Goal: Information Seeking & Learning: Learn about a topic

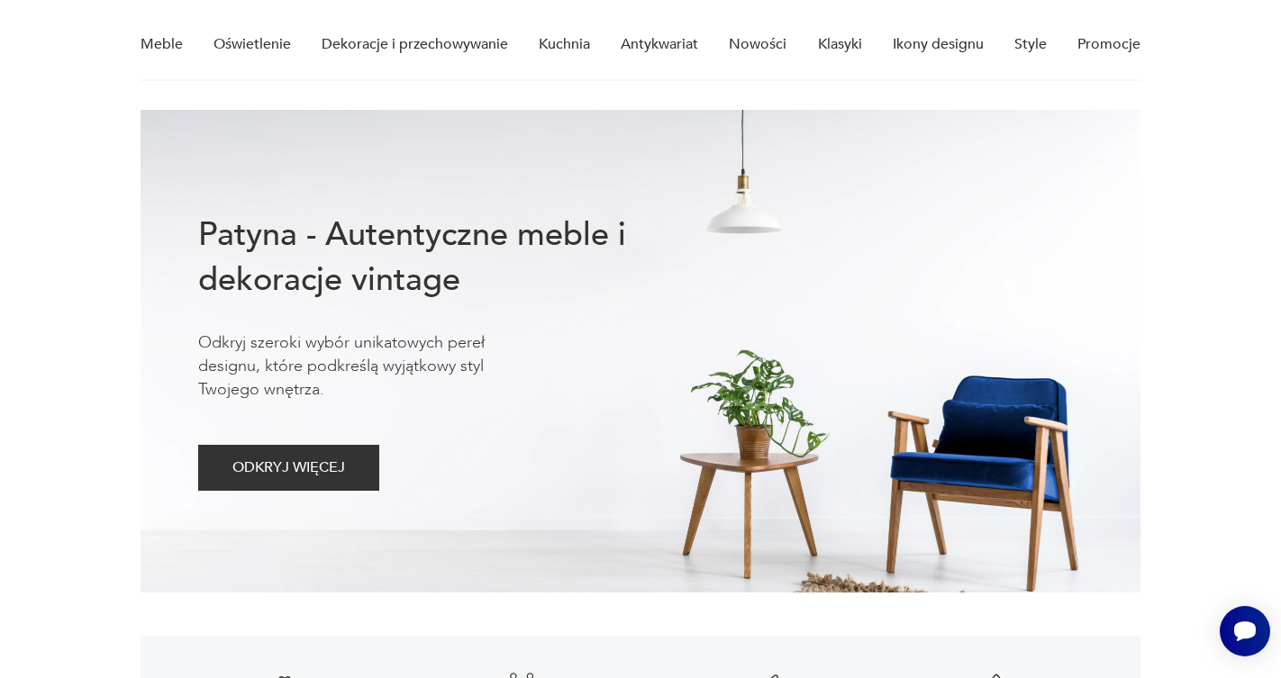
scroll to position [43, 0]
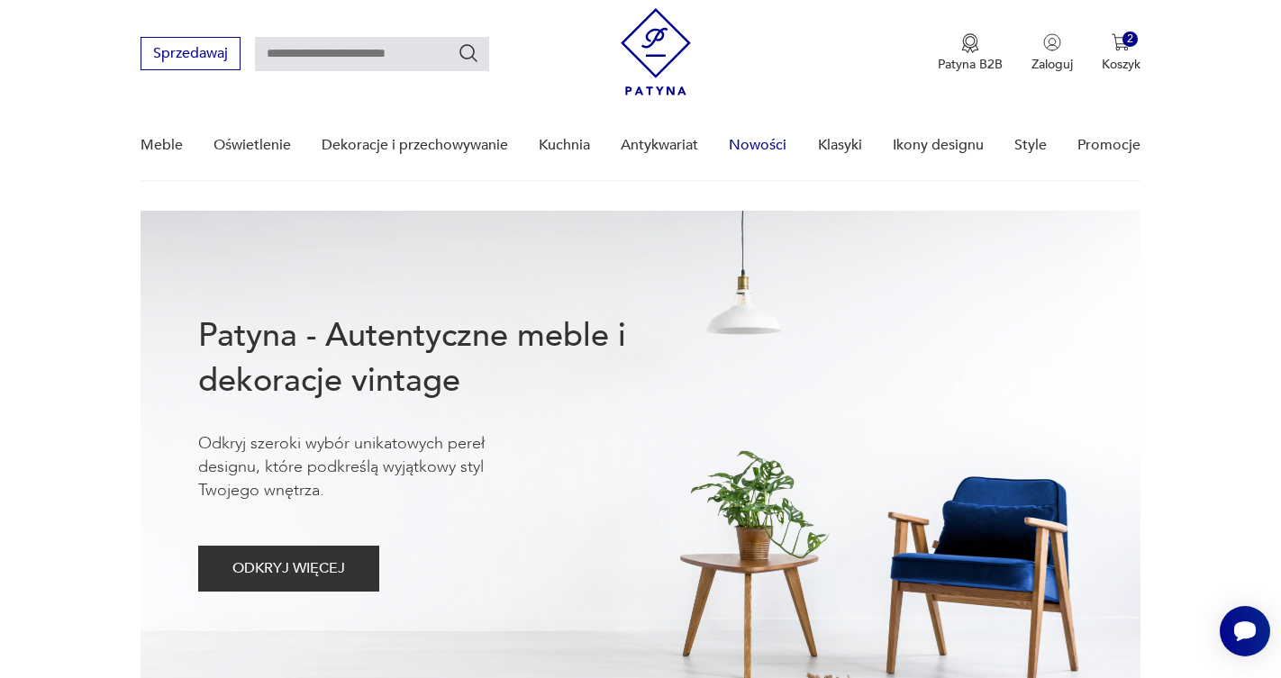
click at [754, 144] on link "Nowości" at bounding box center [758, 145] width 58 height 69
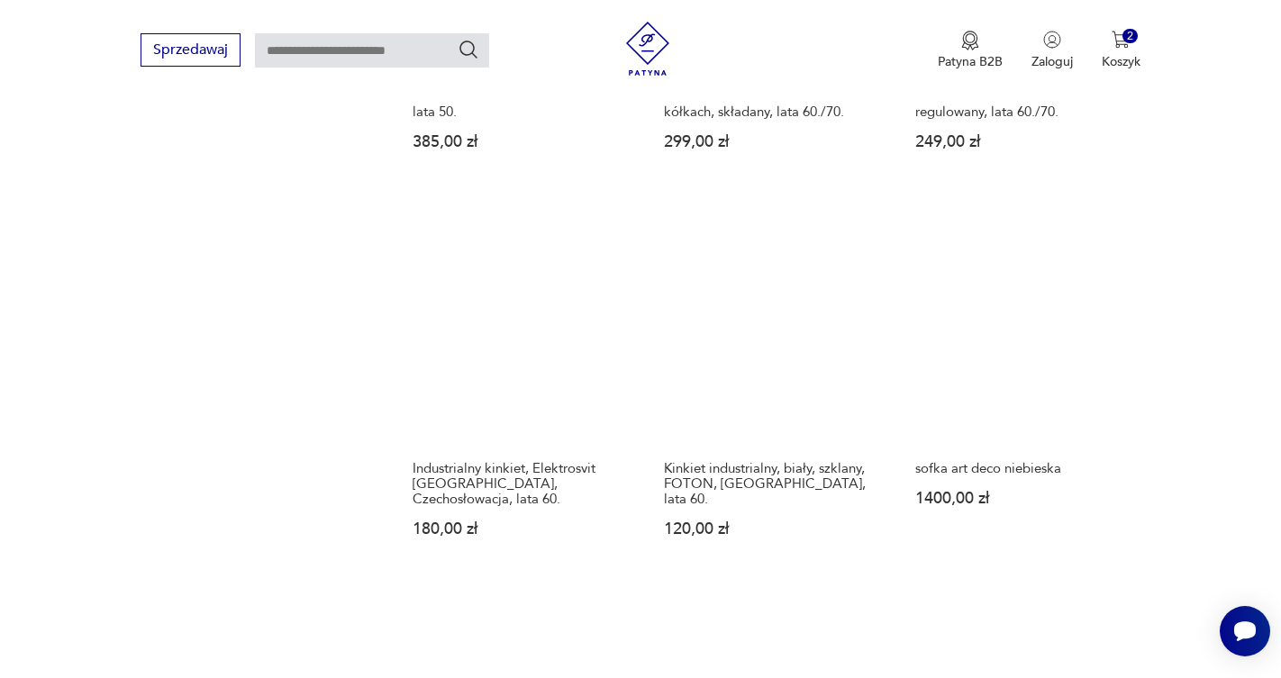
scroll to position [1579, 0]
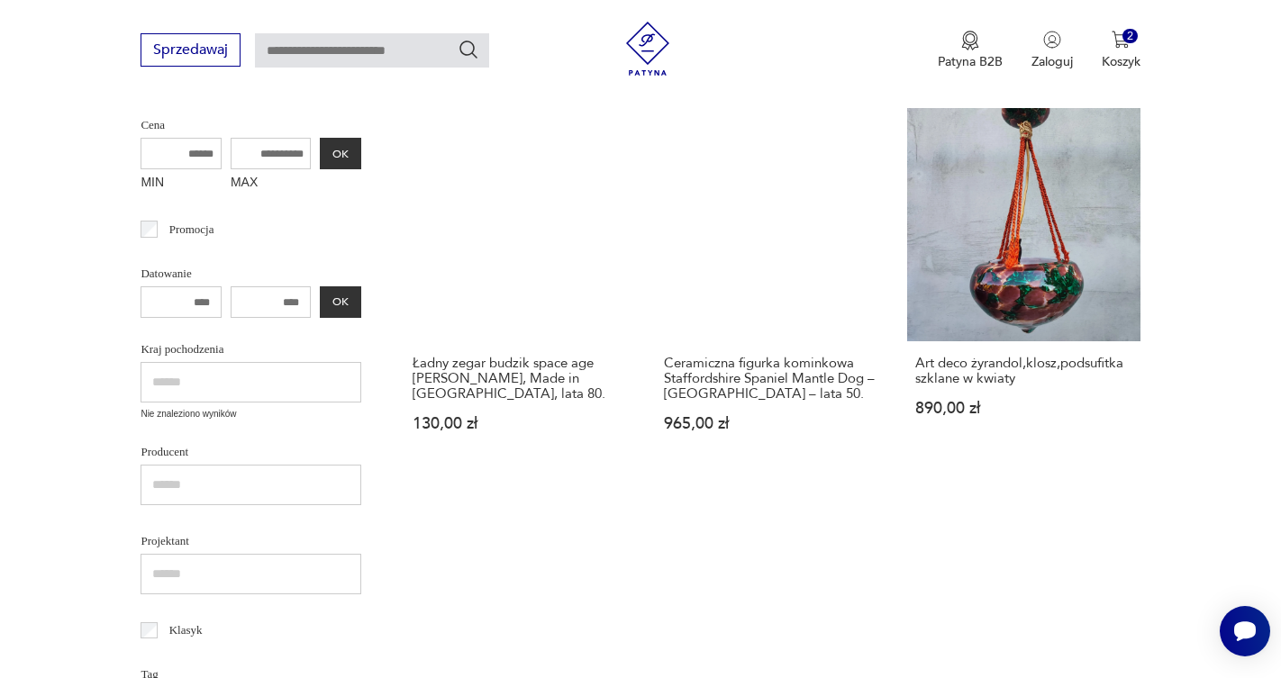
scroll to position [457, 1]
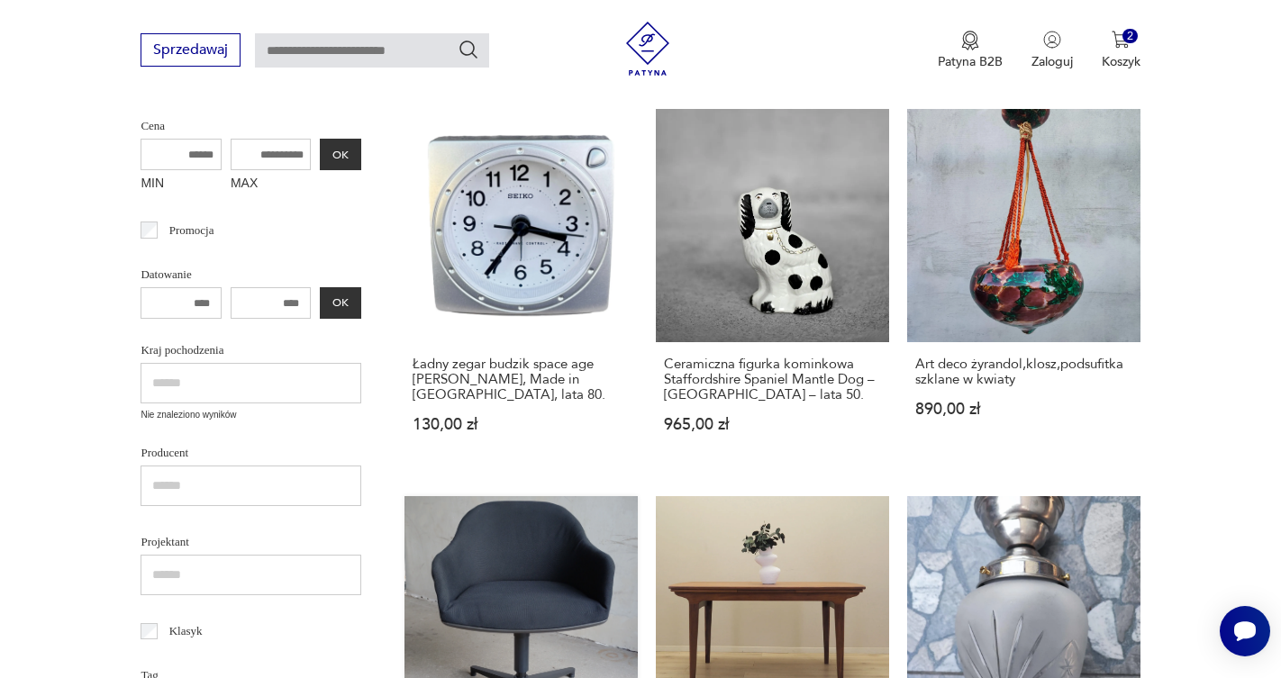
click at [638, 496] on link "Fotel biurowy Vitra, proj. R.&E. Bouroullec 1600,00 zł" at bounding box center [521, 667] width 233 height 343
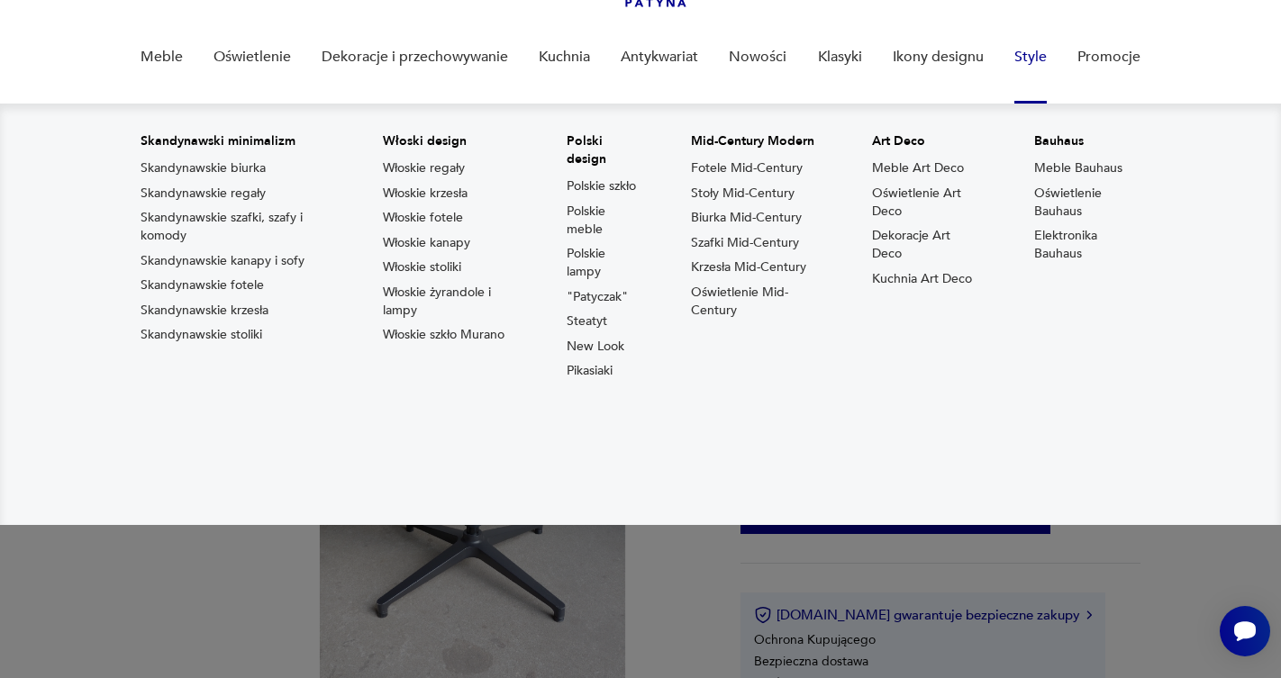
scroll to position [187, 0]
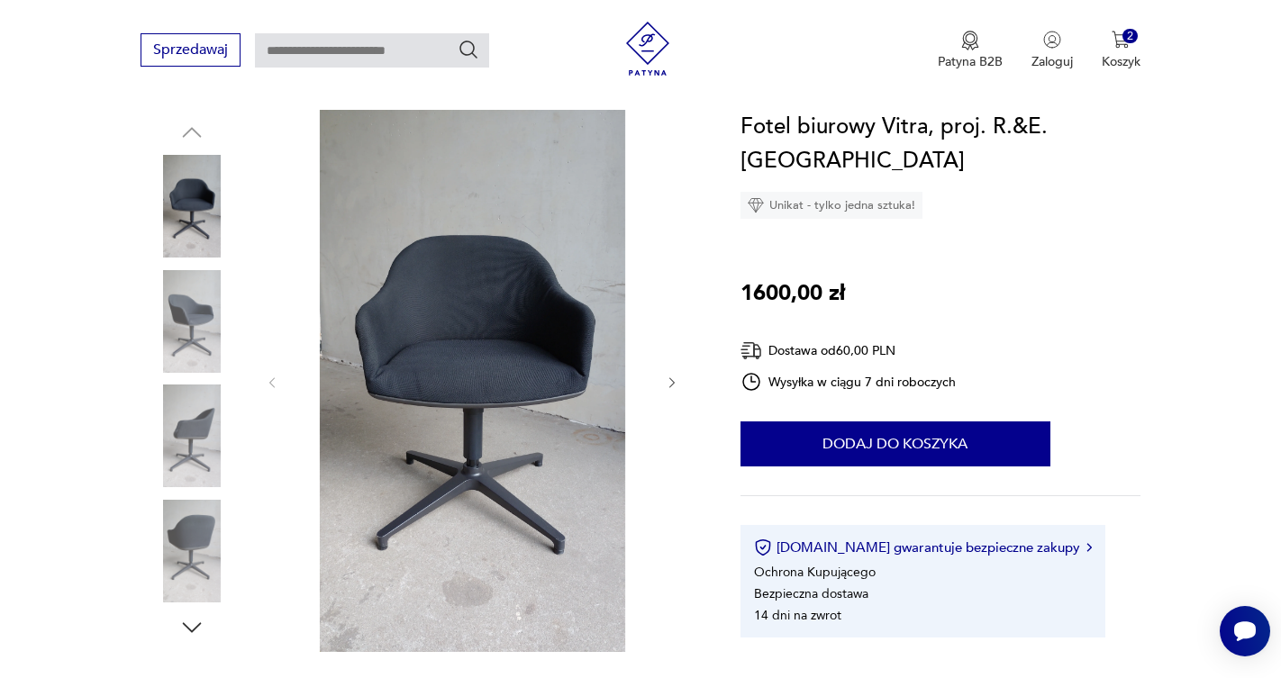
click at [669, 379] on icon "button" at bounding box center [672, 383] width 15 height 15
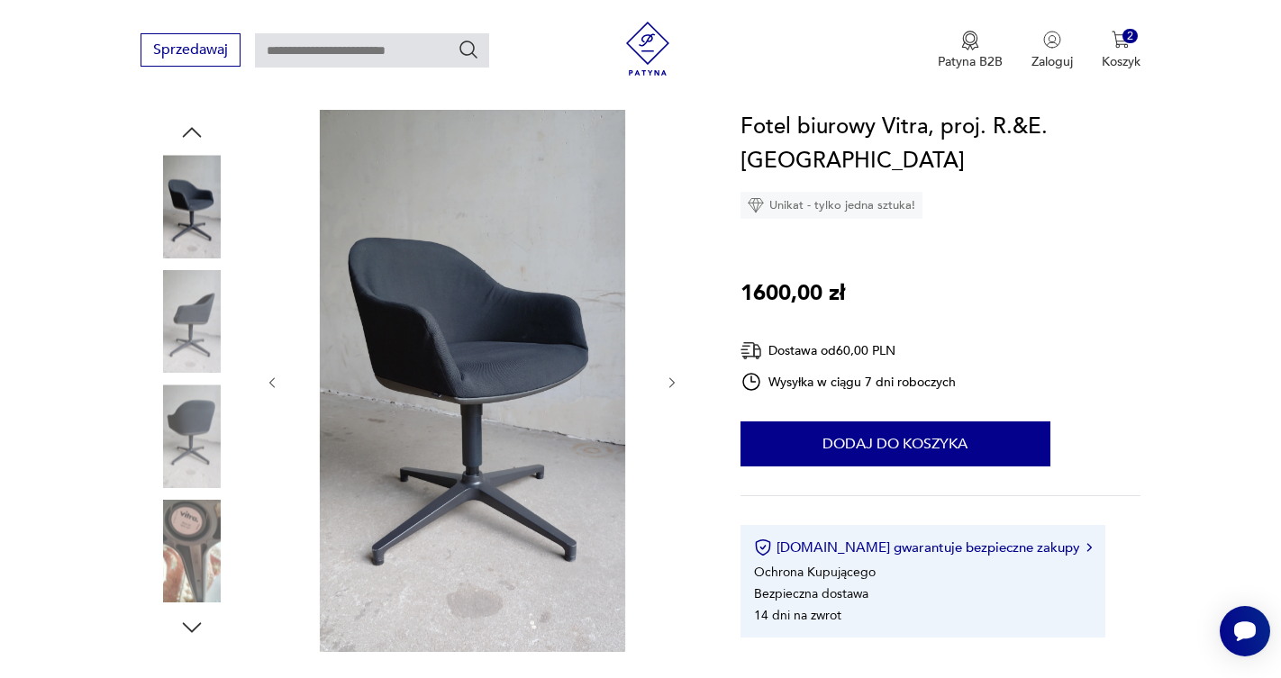
click at [669, 379] on icon "button" at bounding box center [672, 383] width 15 height 15
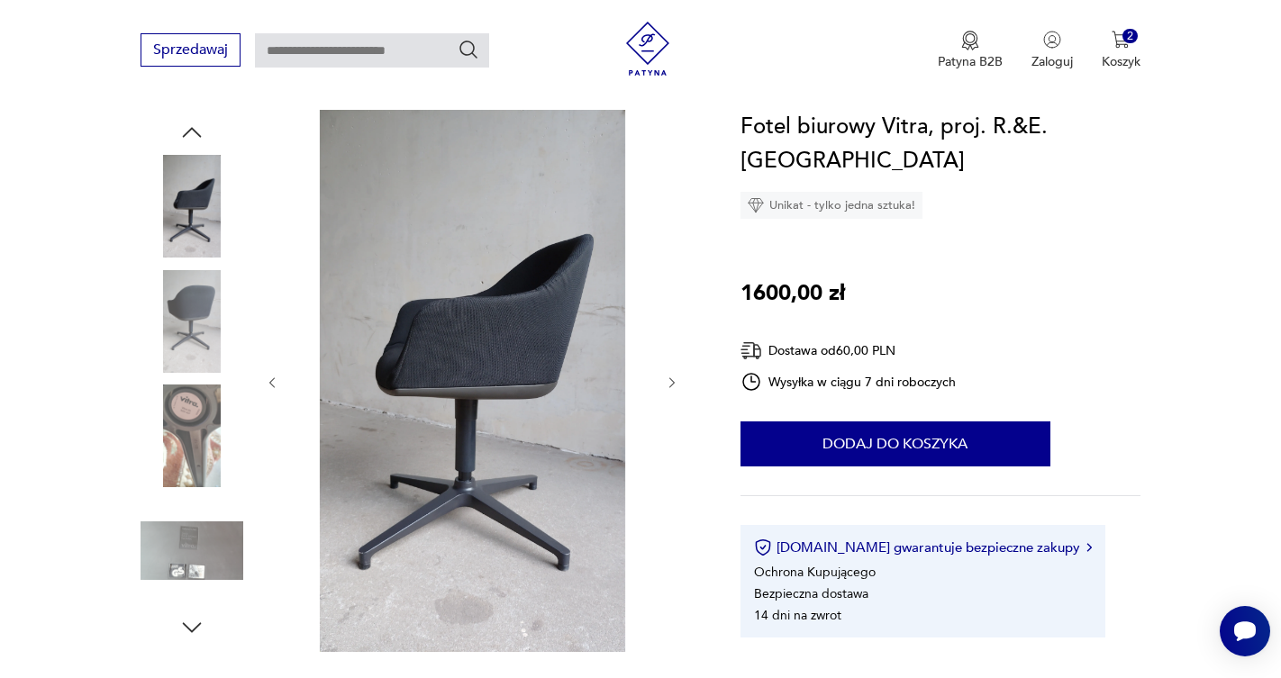
click at [669, 379] on icon "button" at bounding box center [672, 383] width 15 height 15
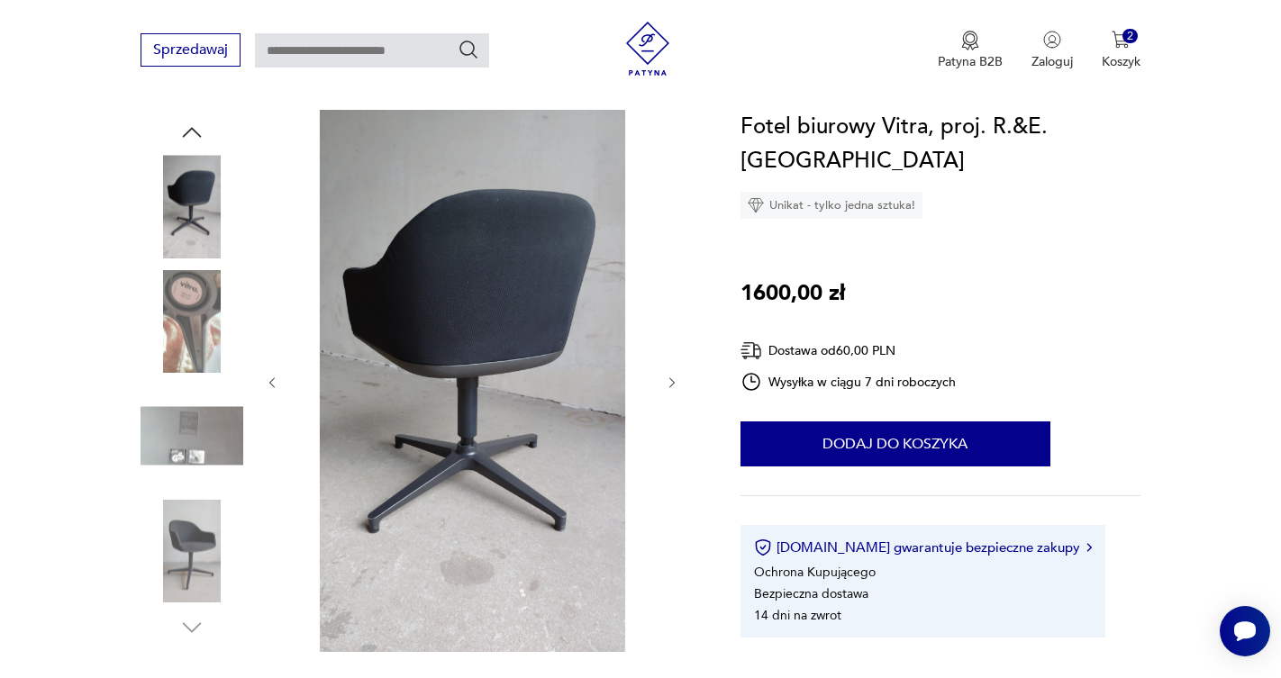
click at [669, 379] on icon "button" at bounding box center [672, 383] width 15 height 15
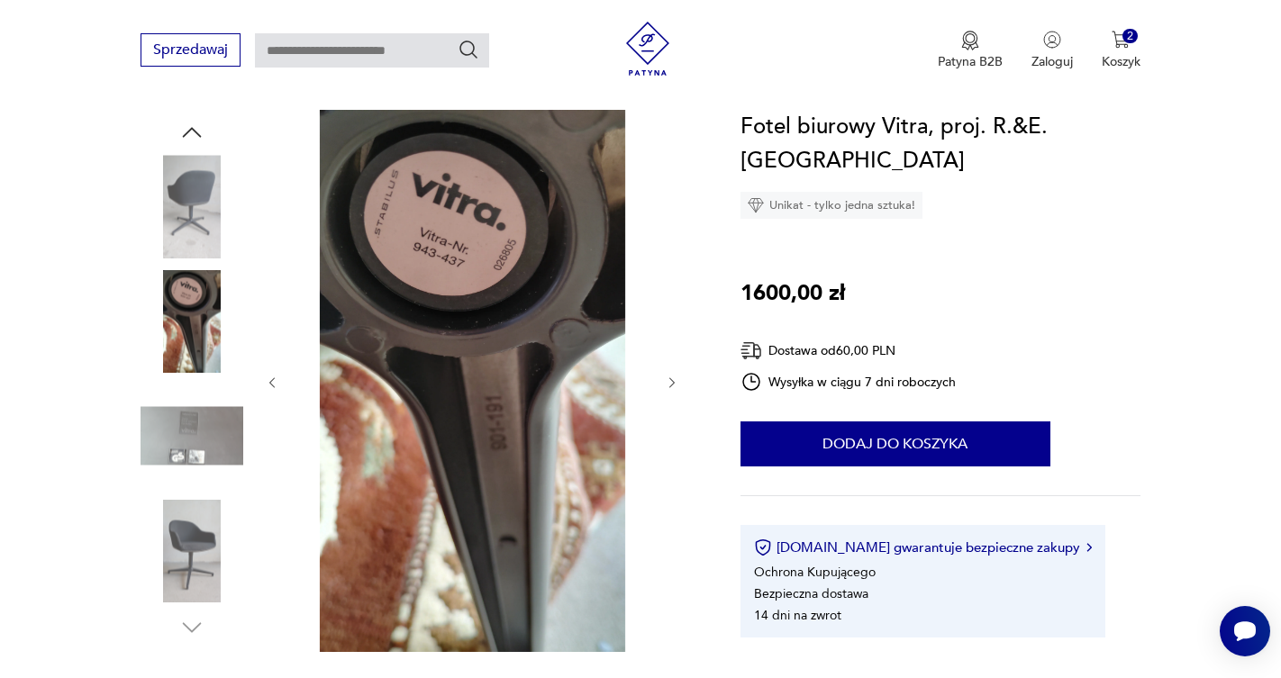
click at [669, 379] on icon "button" at bounding box center [672, 383] width 15 height 15
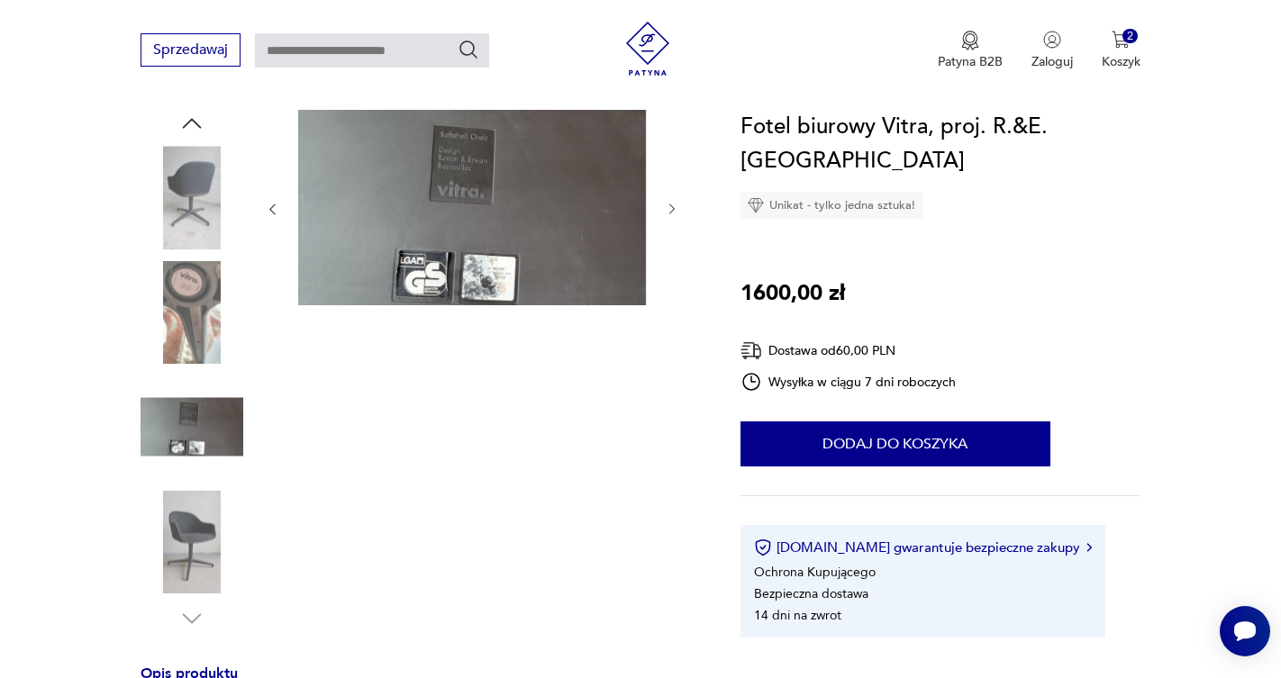
click at [669, 379] on div at bounding box center [472, 371] width 414 height 523
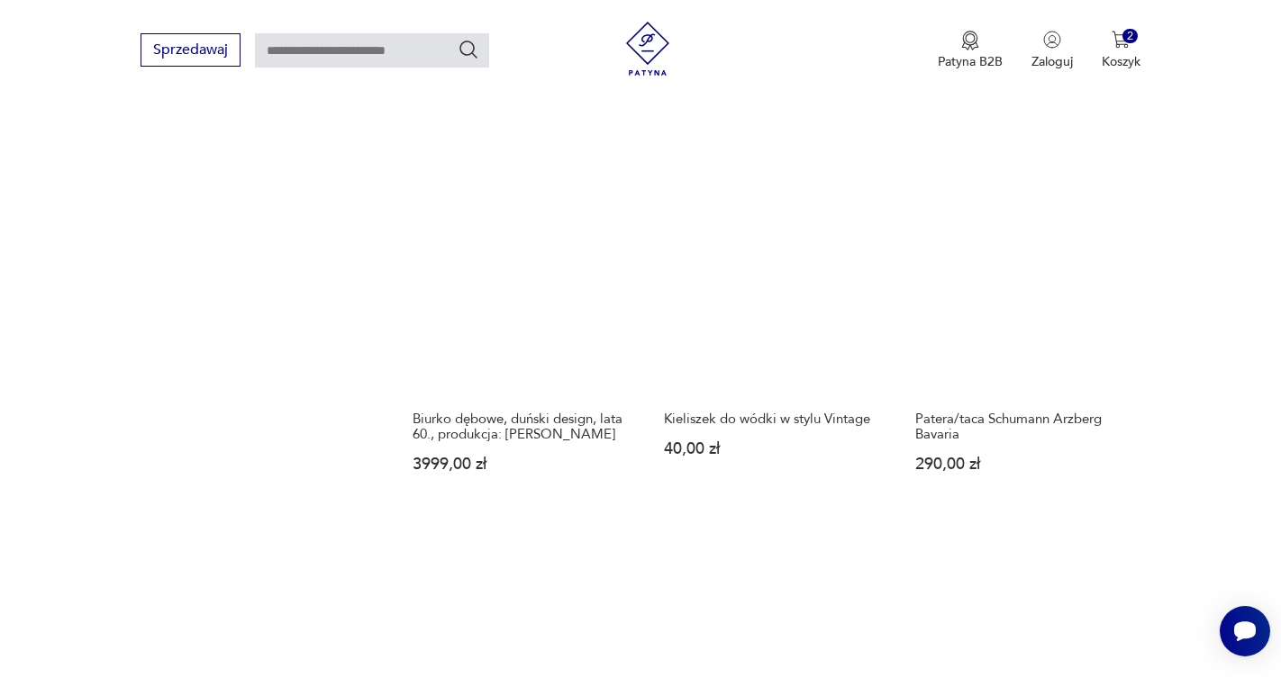
scroll to position [1555, 0]
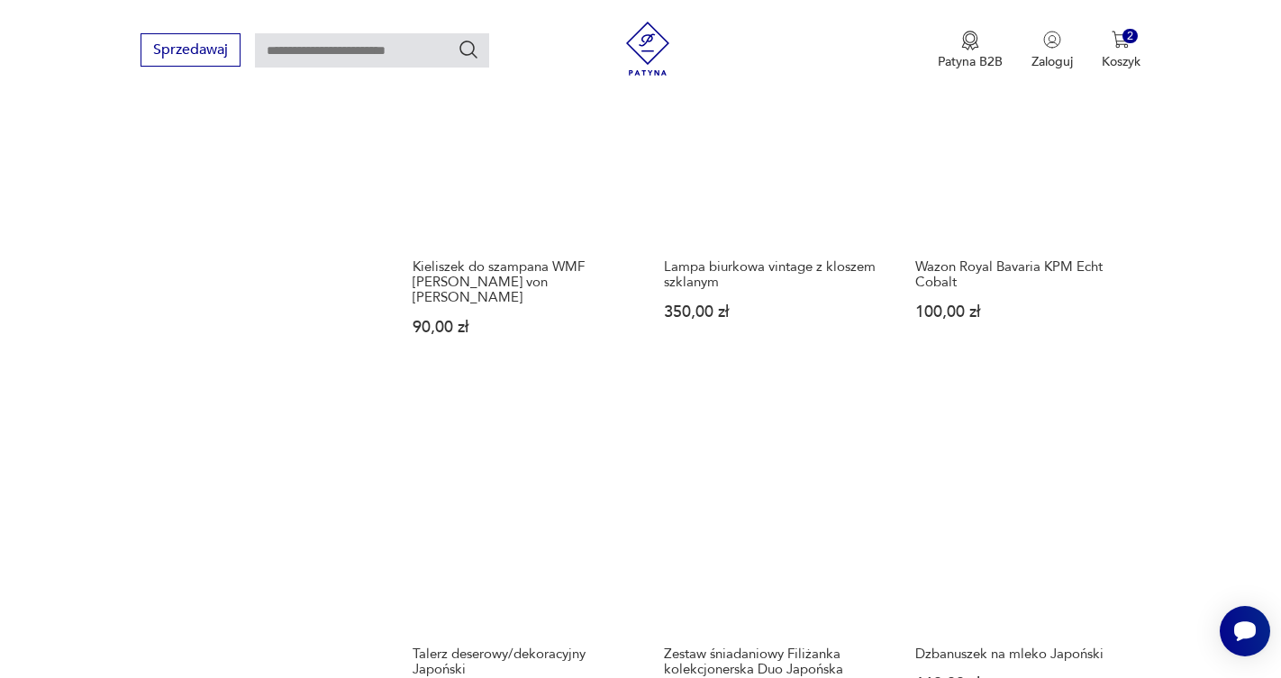
scroll to position [1308, 0]
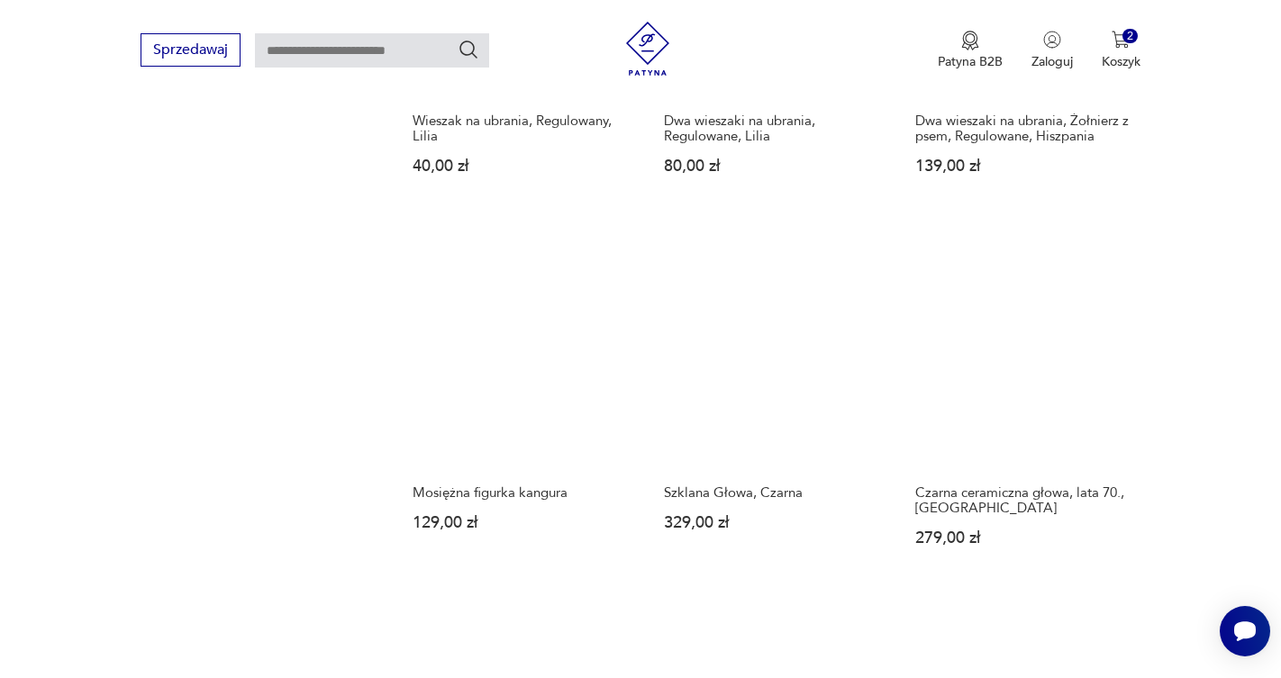
scroll to position [1471, 0]
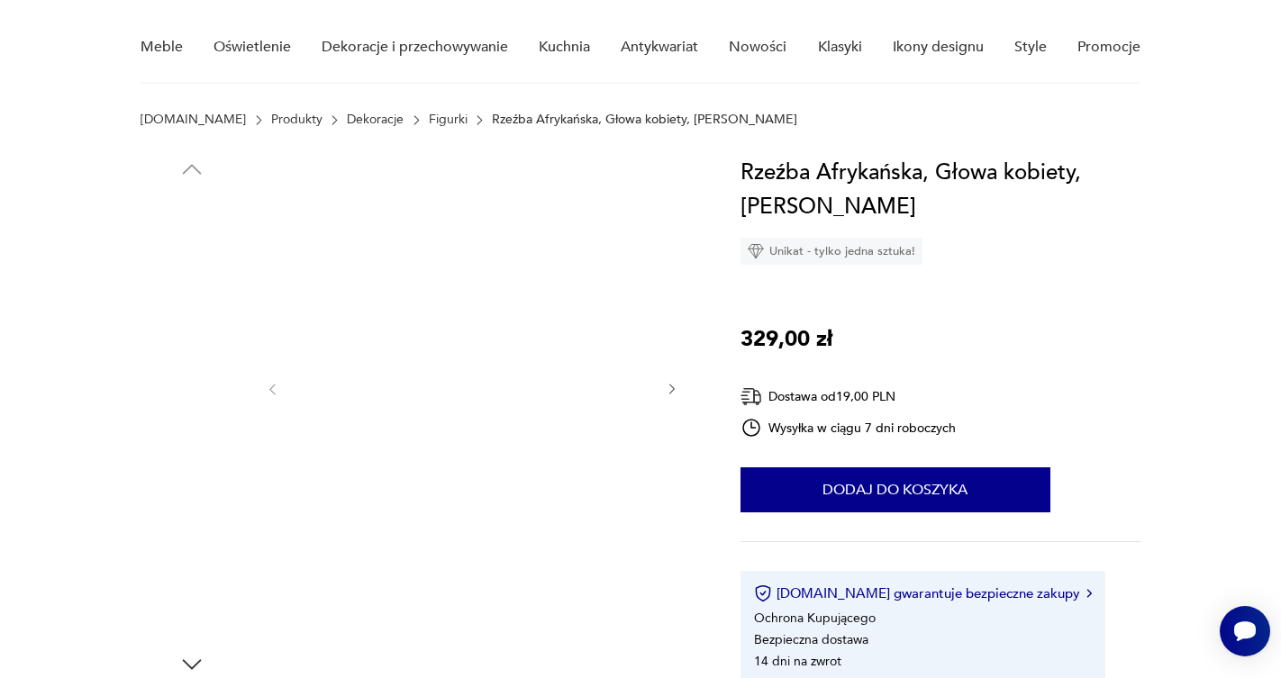
scroll to position [160, 0]
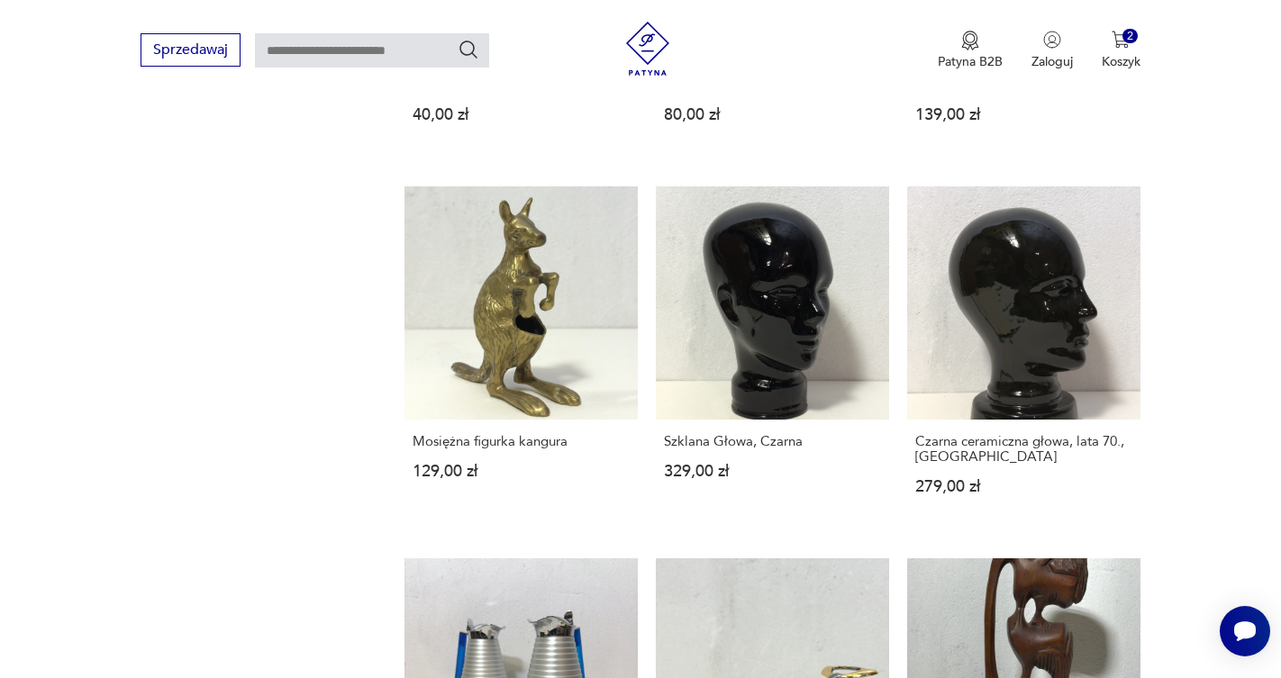
scroll to position [1672, 0]
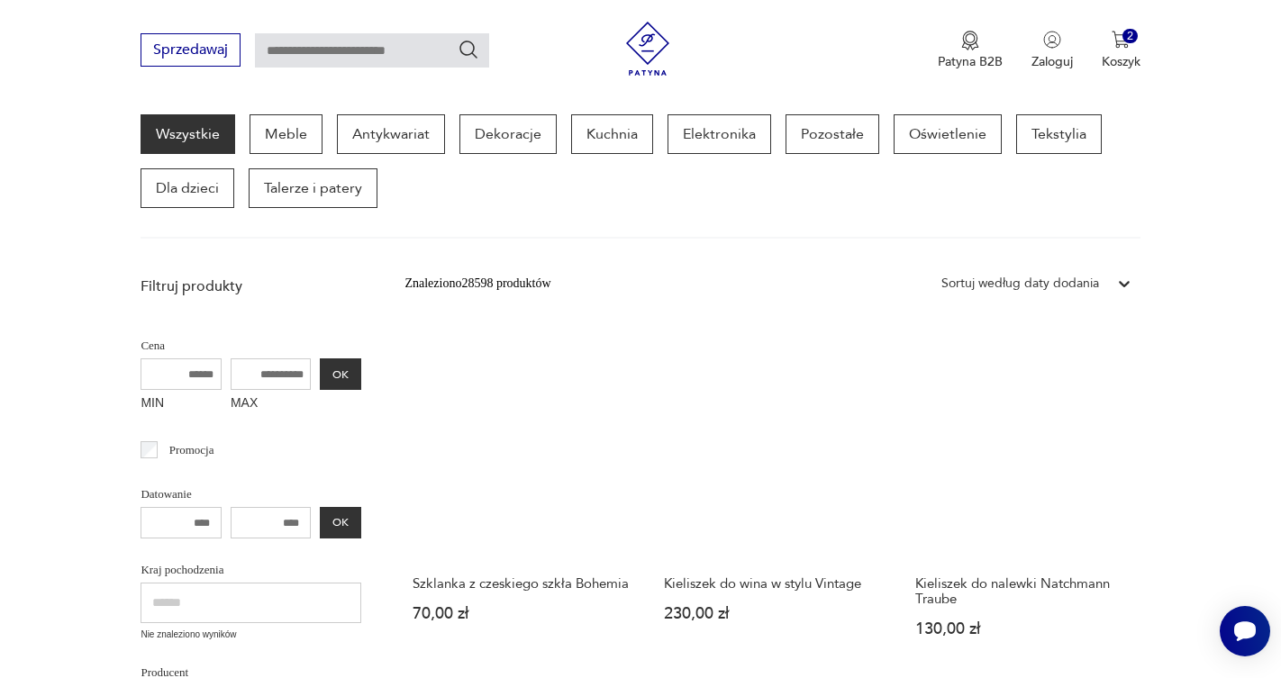
scroll to position [234, 0]
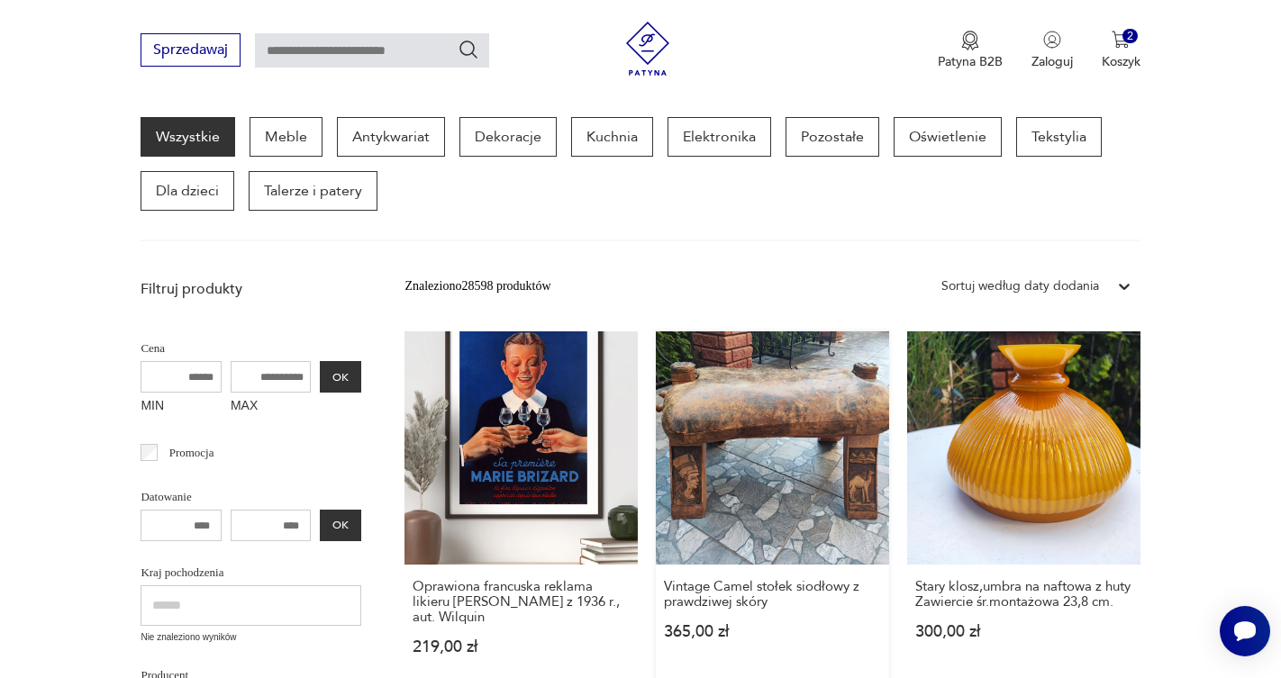
click at [656, 376] on link "Vintage Camel stołek siodłowy z prawdziwej skóry 365,00 zł" at bounding box center [772, 511] width 233 height 359
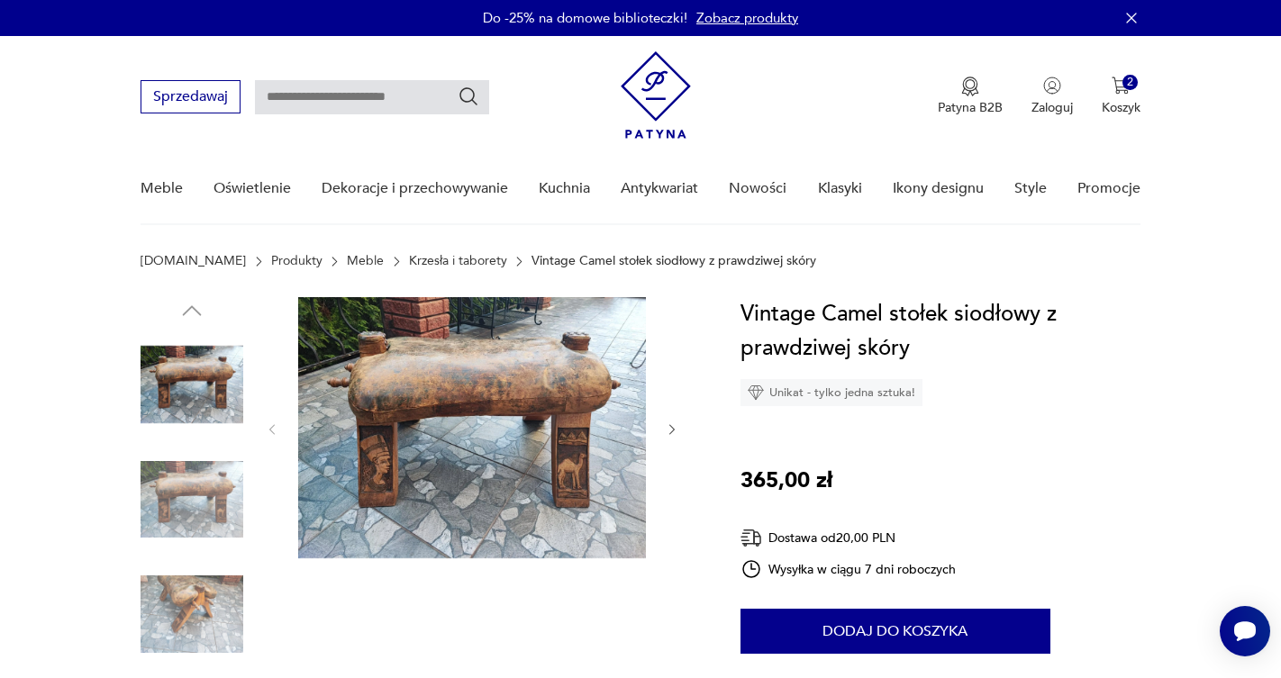
click at [541, 396] on img at bounding box center [472, 427] width 348 height 261
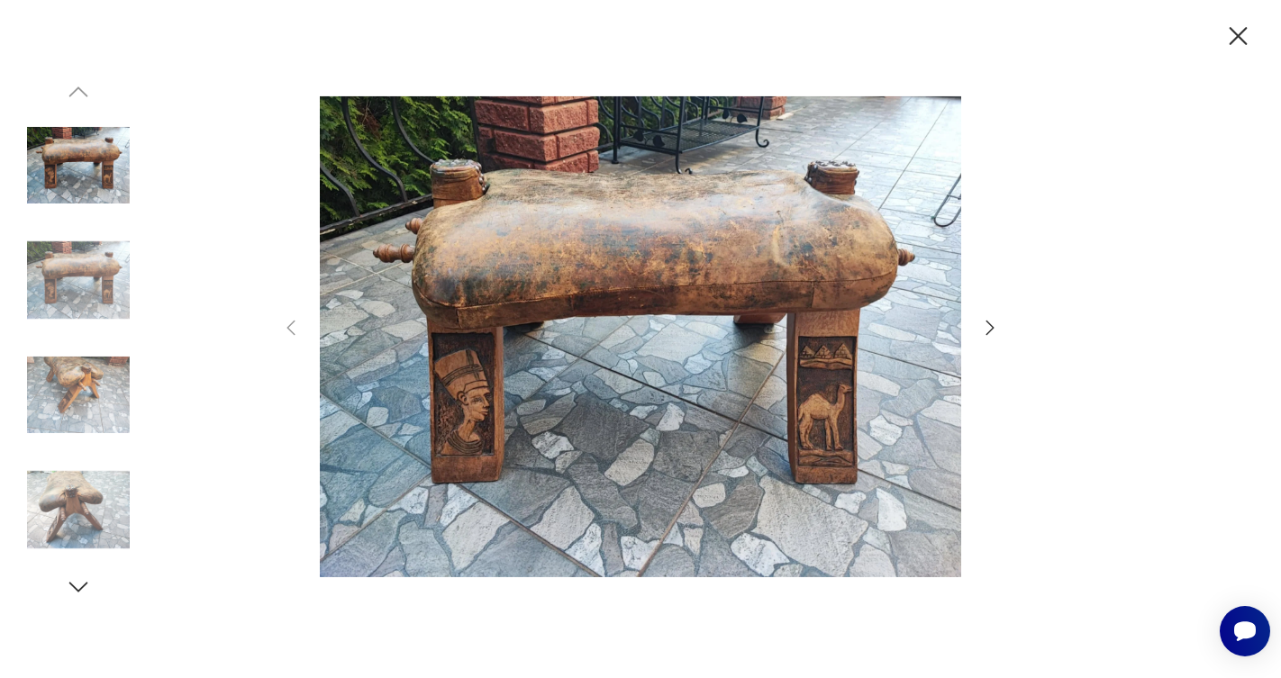
click at [987, 329] on icon "button" at bounding box center [990, 328] width 22 height 22
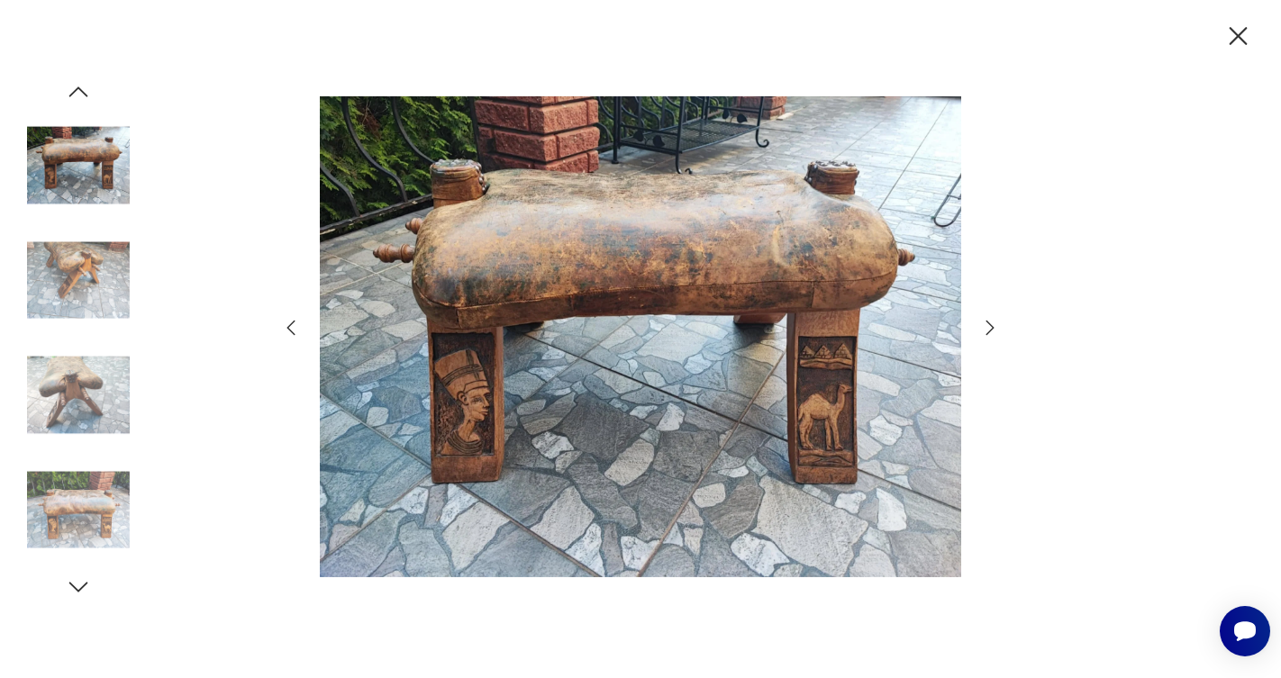
click at [987, 329] on icon "button" at bounding box center [990, 328] width 22 height 22
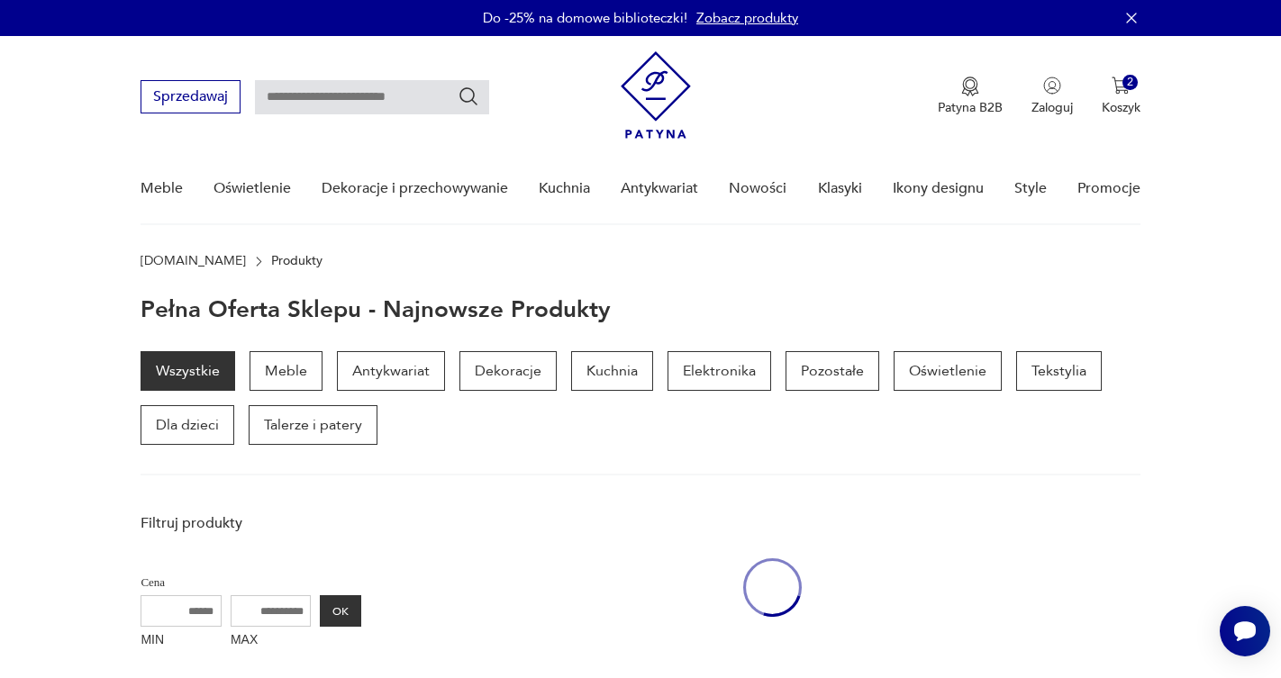
scroll to position [234, 0]
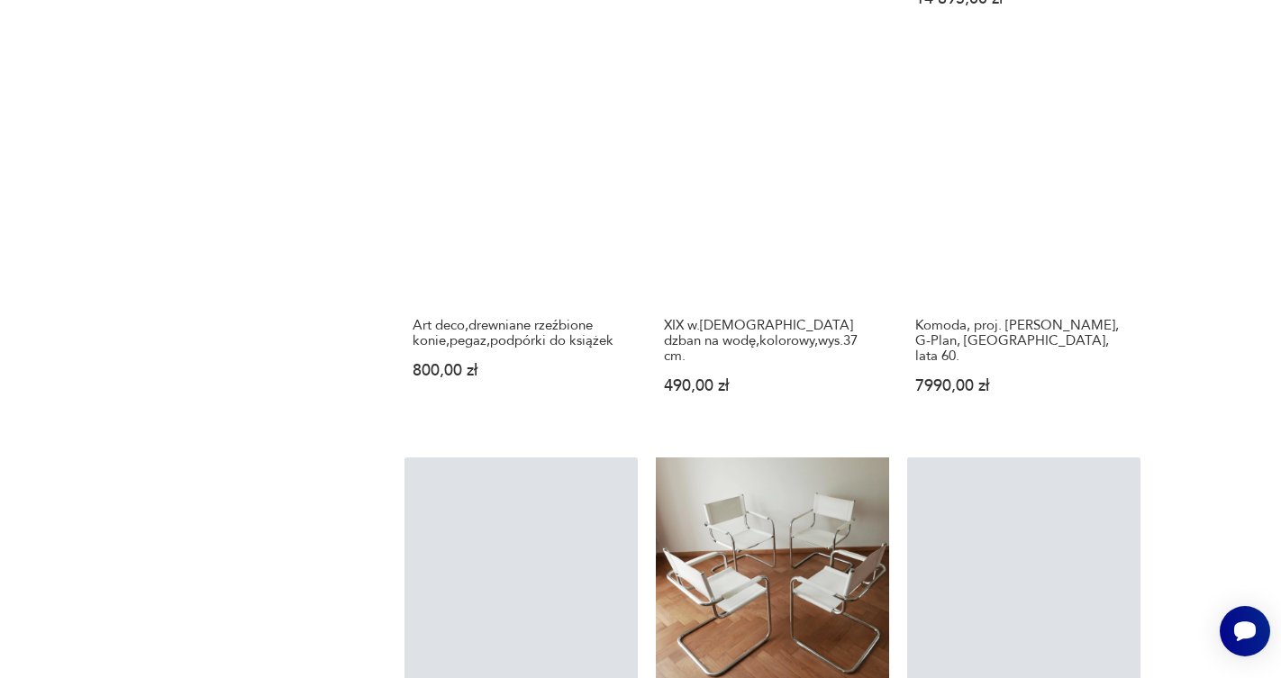
scroll to position [1315, 0]
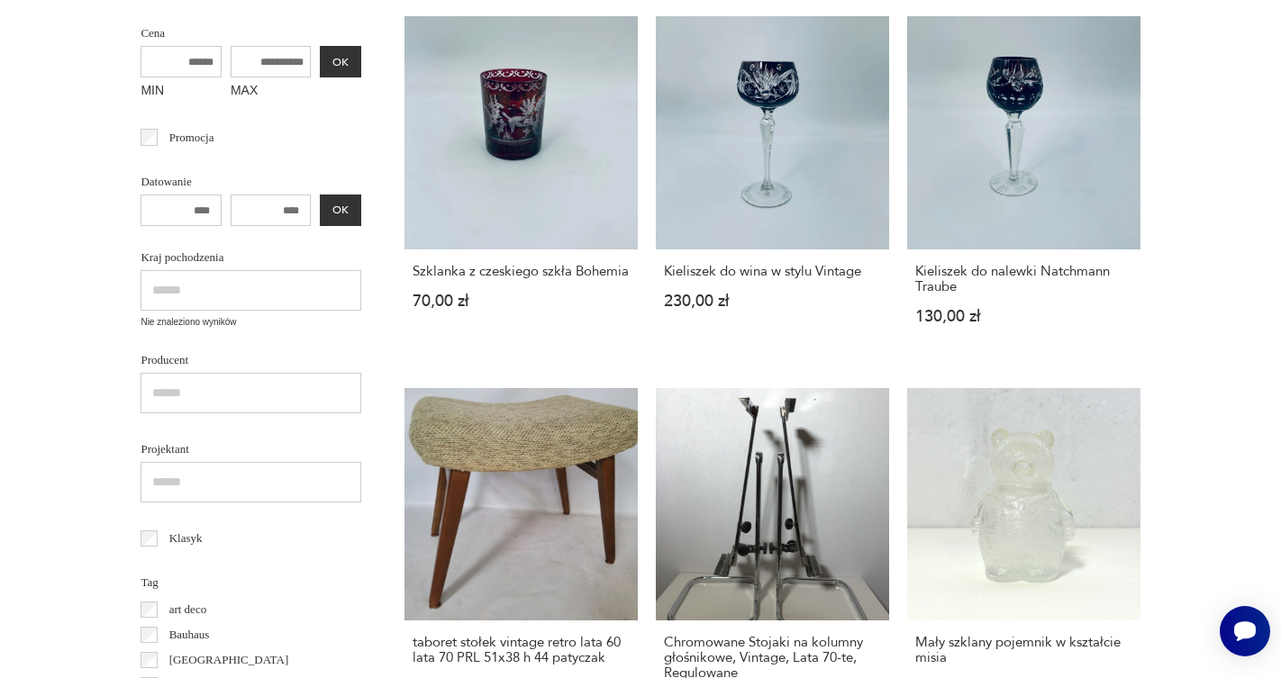
scroll to position [234, 0]
